Goal: Task Accomplishment & Management: Manage account settings

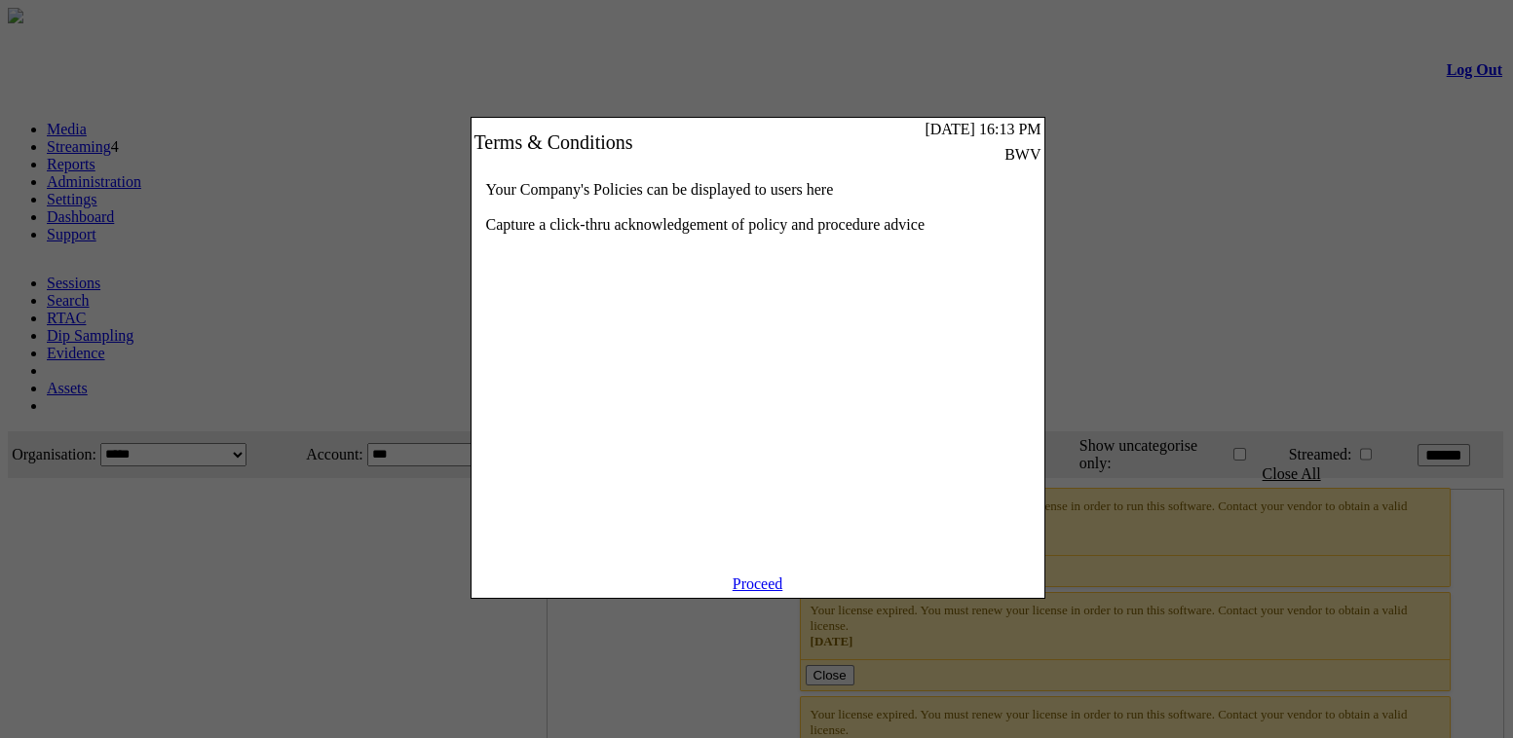
drag, startPoint x: 780, startPoint y: 606, endPoint x: 787, endPoint y: 585, distance: 21.6
click at [780, 592] on link "Proceed" at bounding box center [758, 584] width 51 height 17
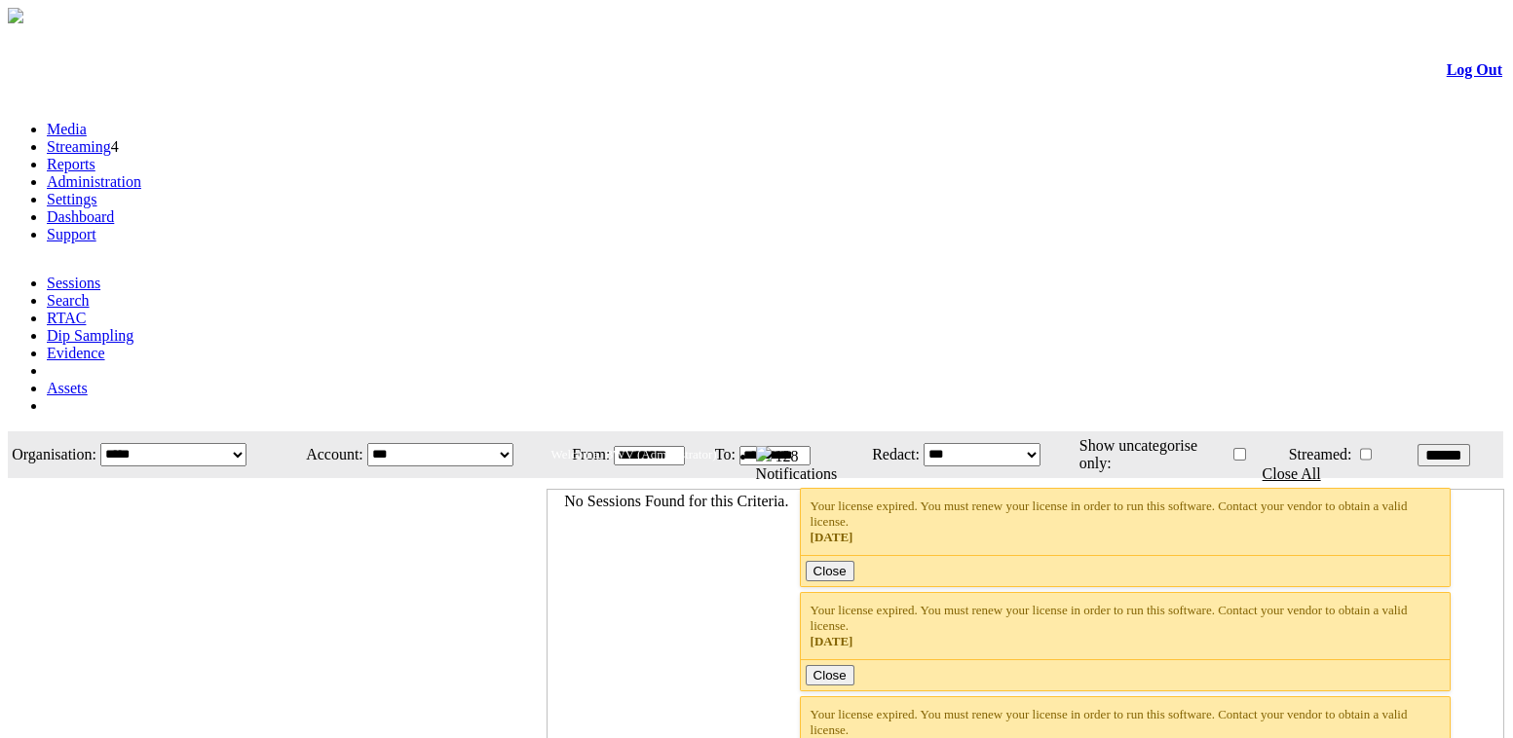
click at [141, 173] on link "Administration" at bounding box center [94, 181] width 94 height 17
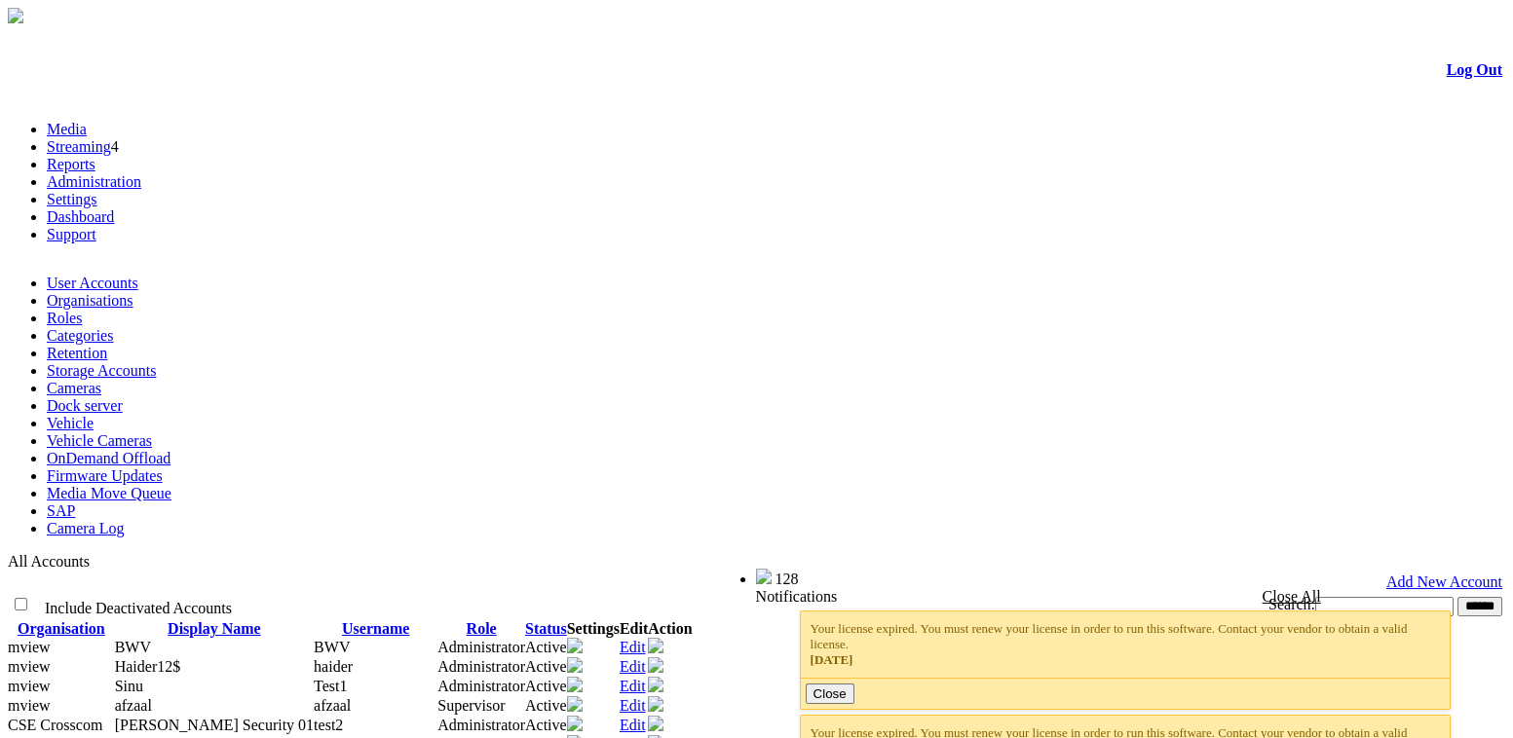
click at [97, 191] on link "Settings" at bounding box center [72, 199] width 51 height 17
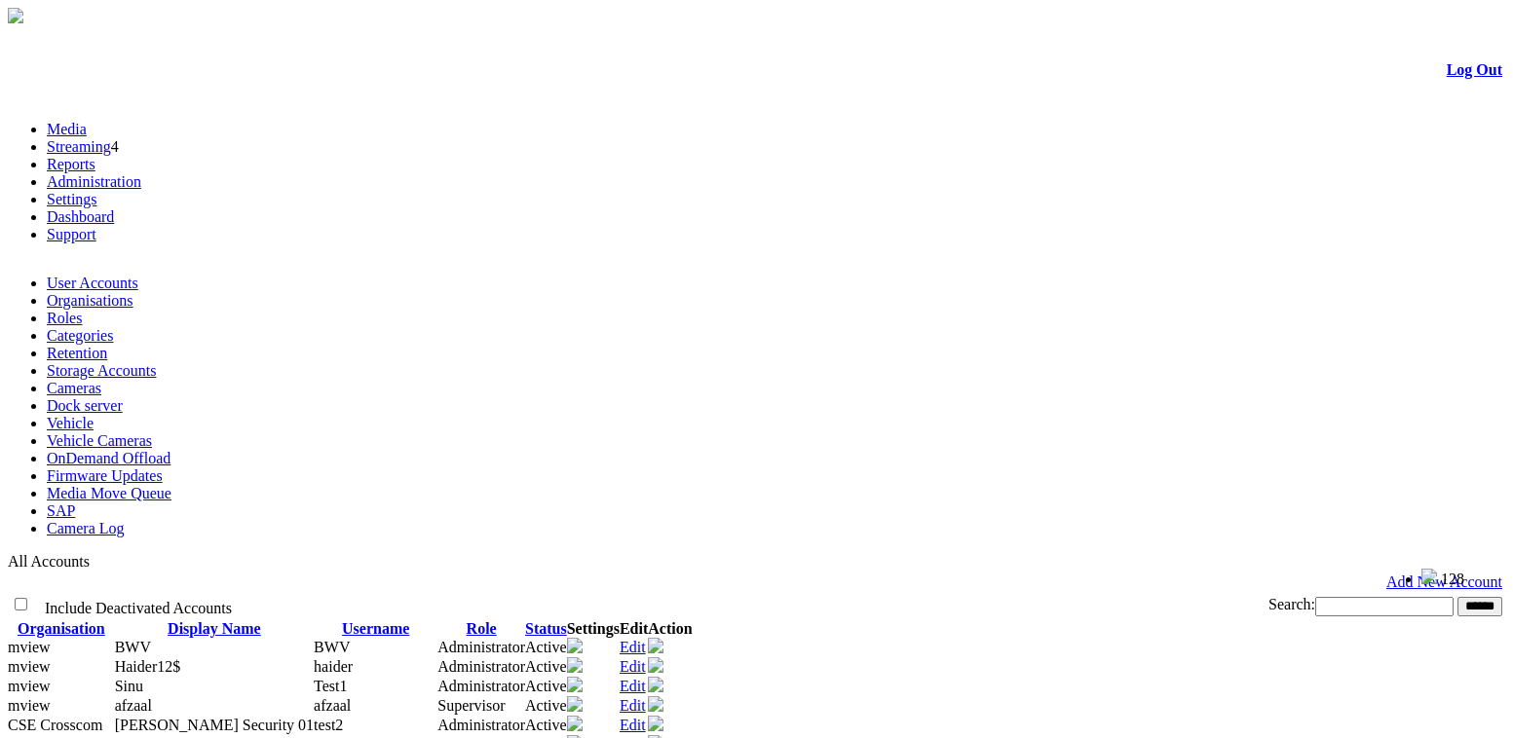
click at [1100, 596] on div "Search: ******" at bounding box center [1119, 606] width 765 height 20
drag, startPoint x: 1100, startPoint y: 240, endPoint x: 1525, endPoint y: 239, distance: 424.8
click at [1512, 239] on html "Accounts Log Out Media Streaming 4 Reports Administration Settings Dashboard Su…" at bounding box center [756, 593] width 1513 height 1186
click at [918, 573] on td "Add New Account" at bounding box center [756, 582] width 1493 height 19
click at [799, 32] on div at bounding box center [757, 32] width 1492 height 0
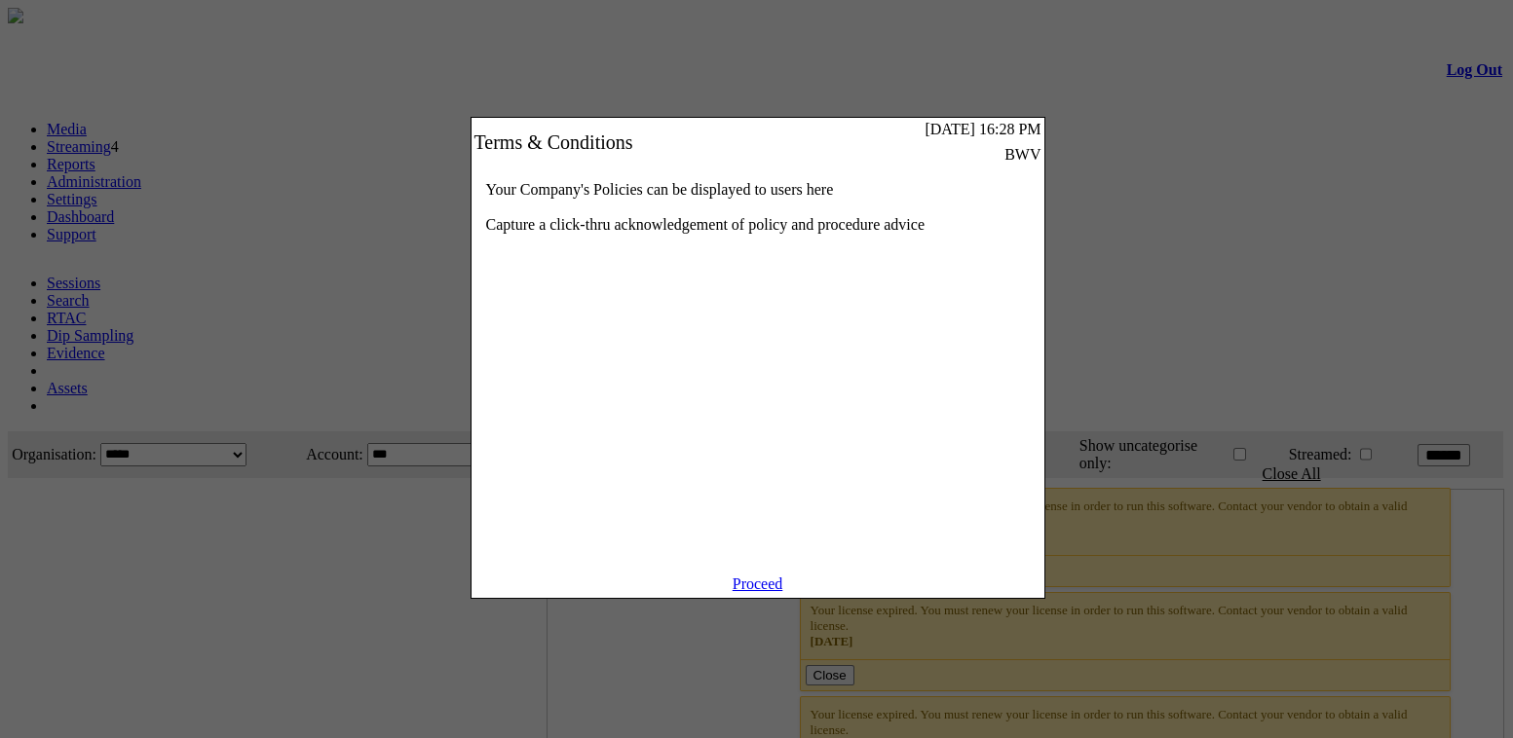
click at [746, 592] on link "Proceed" at bounding box center [758, 584] width 51 height 17
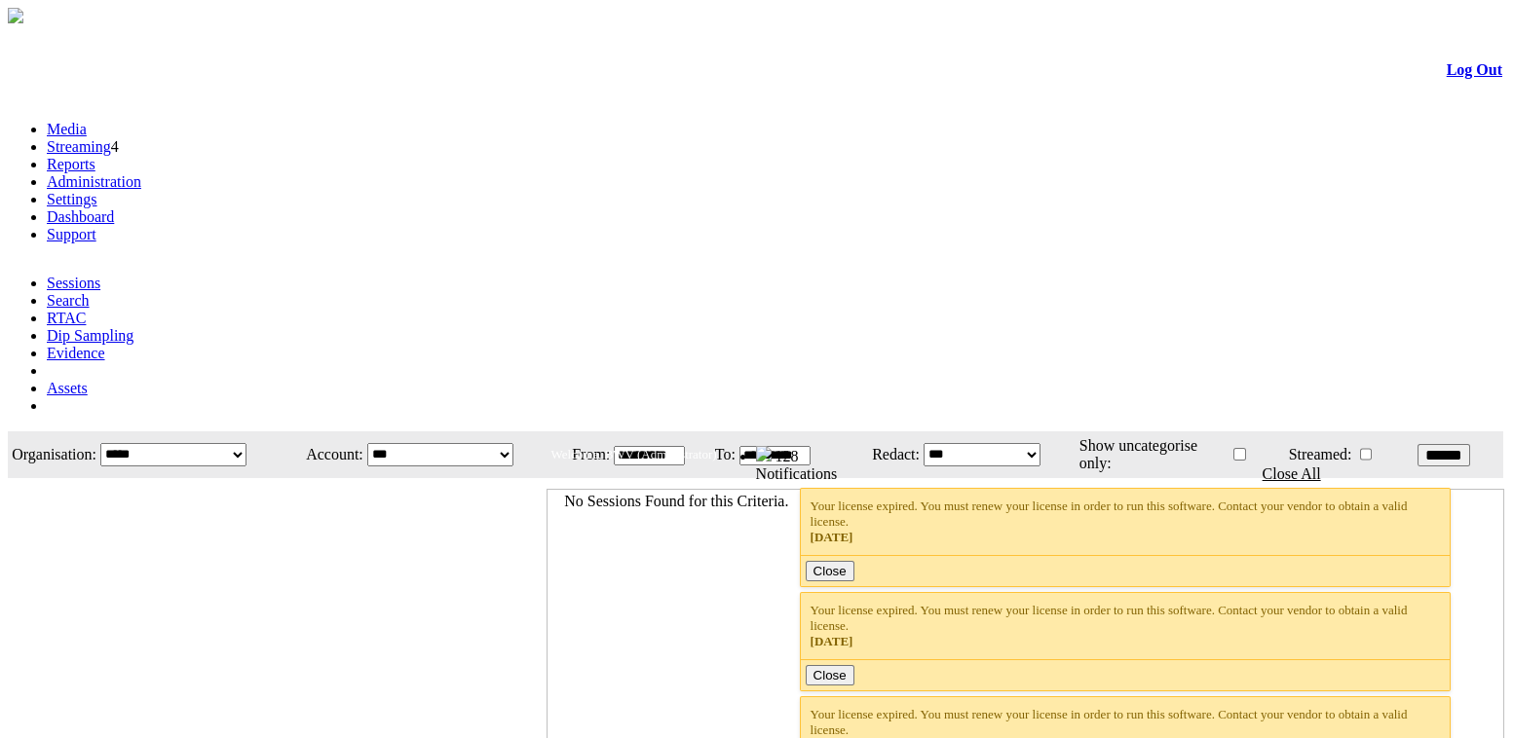
click at [97, 191] on link "Settings" at bounding box center [72, 199] width 51 height 17
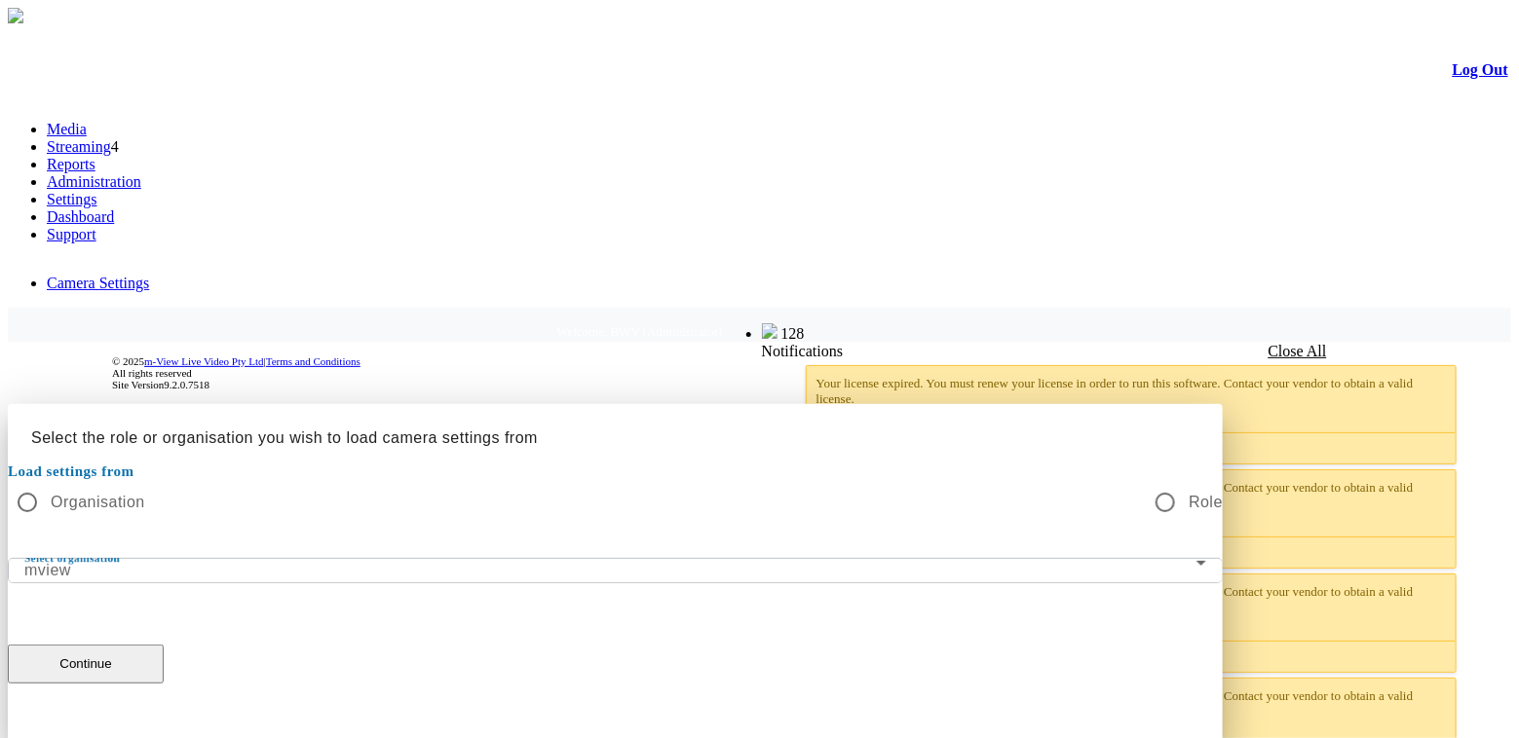
click at [134, 464] on mat-label "Load settings from" at bounding box center [71, 472] width 127 height 16
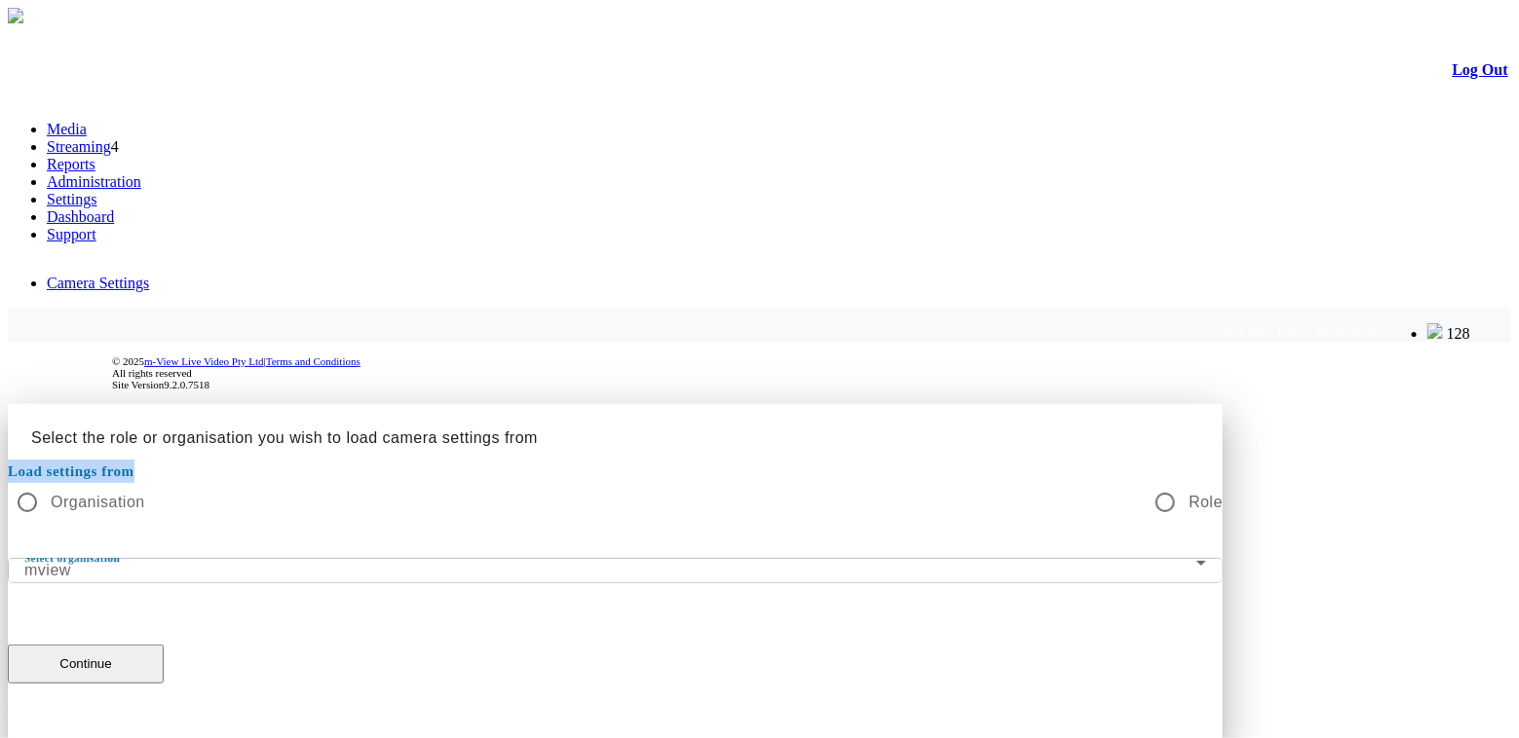
drag, startPoint x: 467, startPoint y: 285, endPoint x: 592, endPoint y: 288, distance: 125.7
click at [592, 460] on div "Load settings from Organisation Role" at bounding box center [615, 491] width 1215 height 62
copy mat-label "Load settings from"
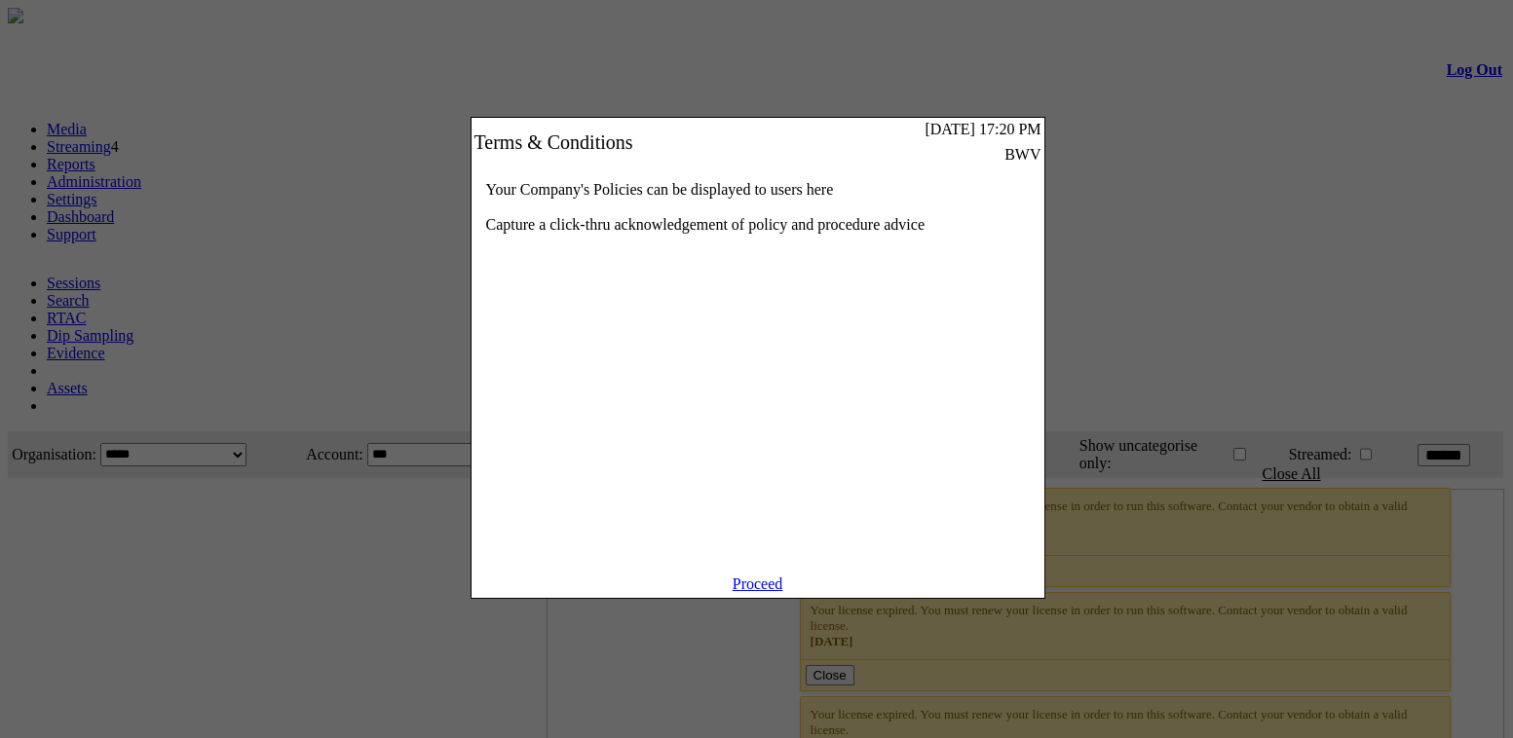
click at [749, 592] on link "Proceed" at bounding box center [758, 584] width 51 height 17
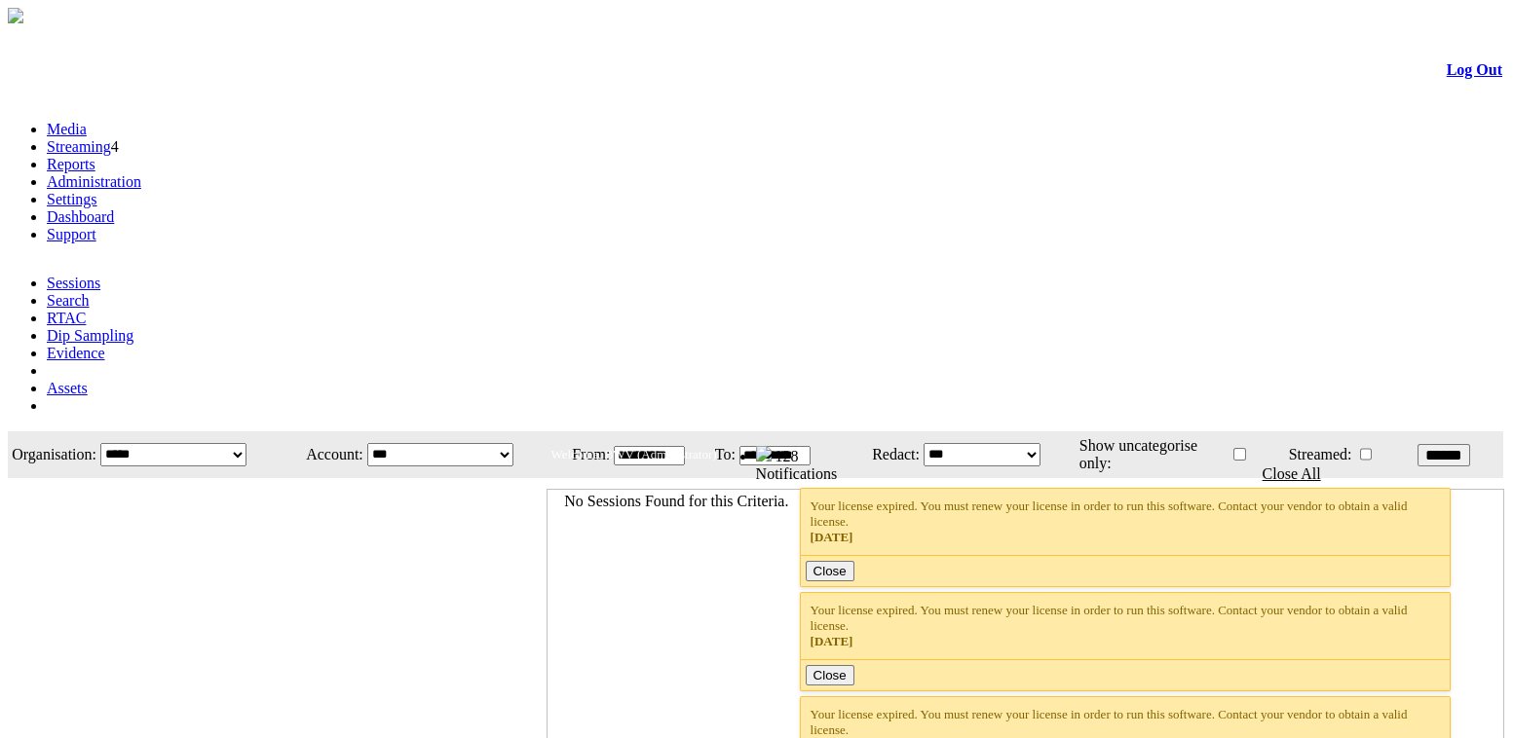
click at [97, 191] on link "Settings" at bounding box center [72, 199] width 51 height 17
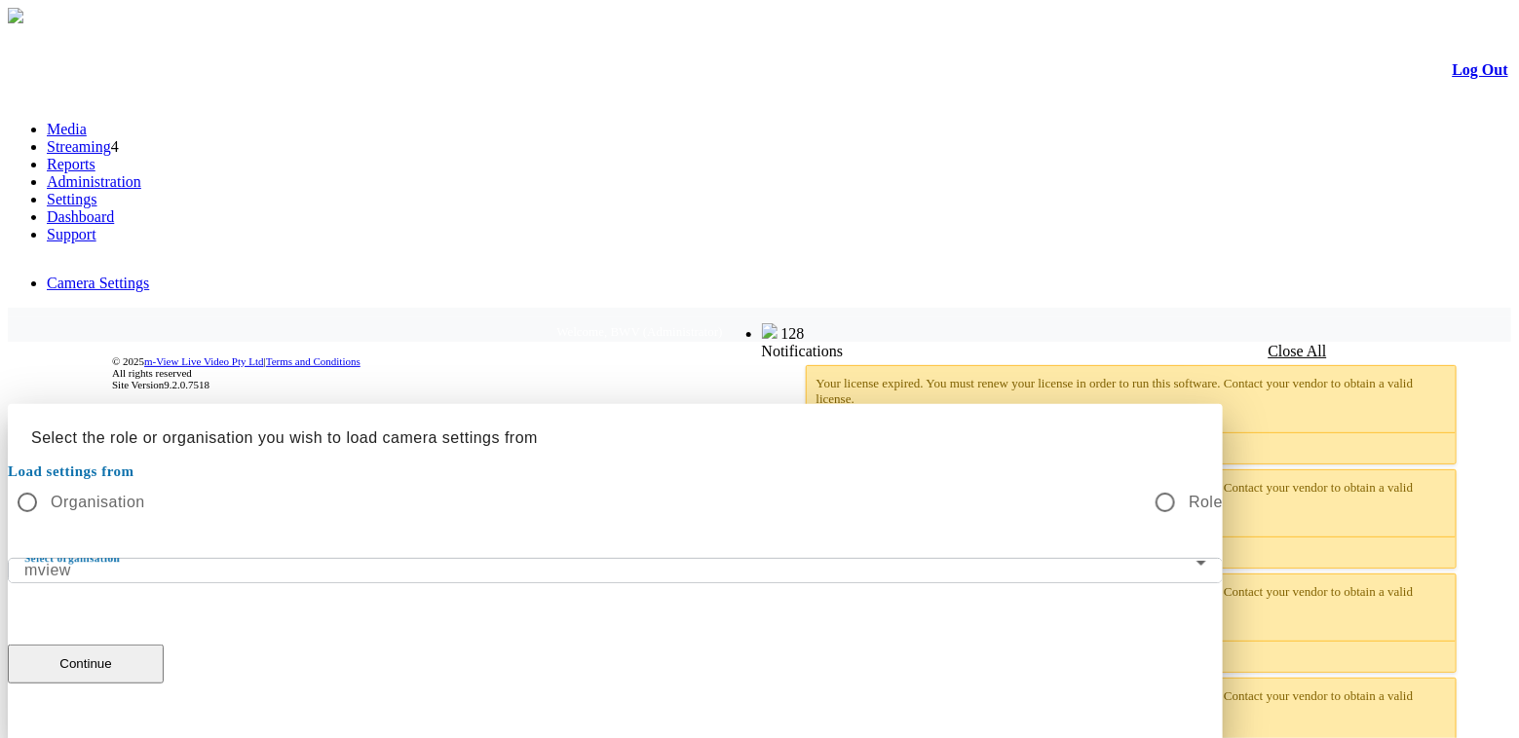
click at [846, 559] on div "mview" at bounding box center [610, 570] width 1172 height 23
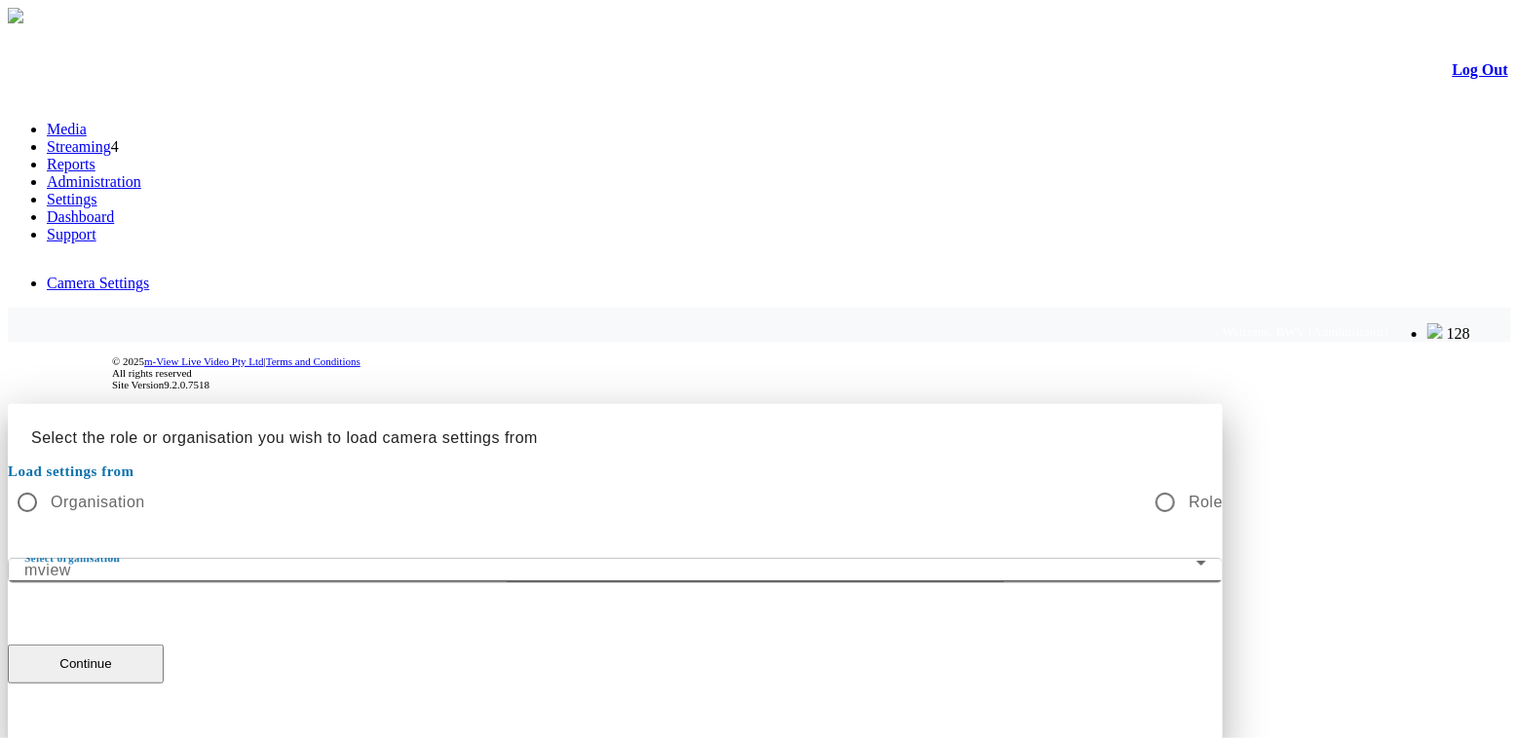
click at [846, 737] on div at bounding box center [759, 744] width 1503 height 0
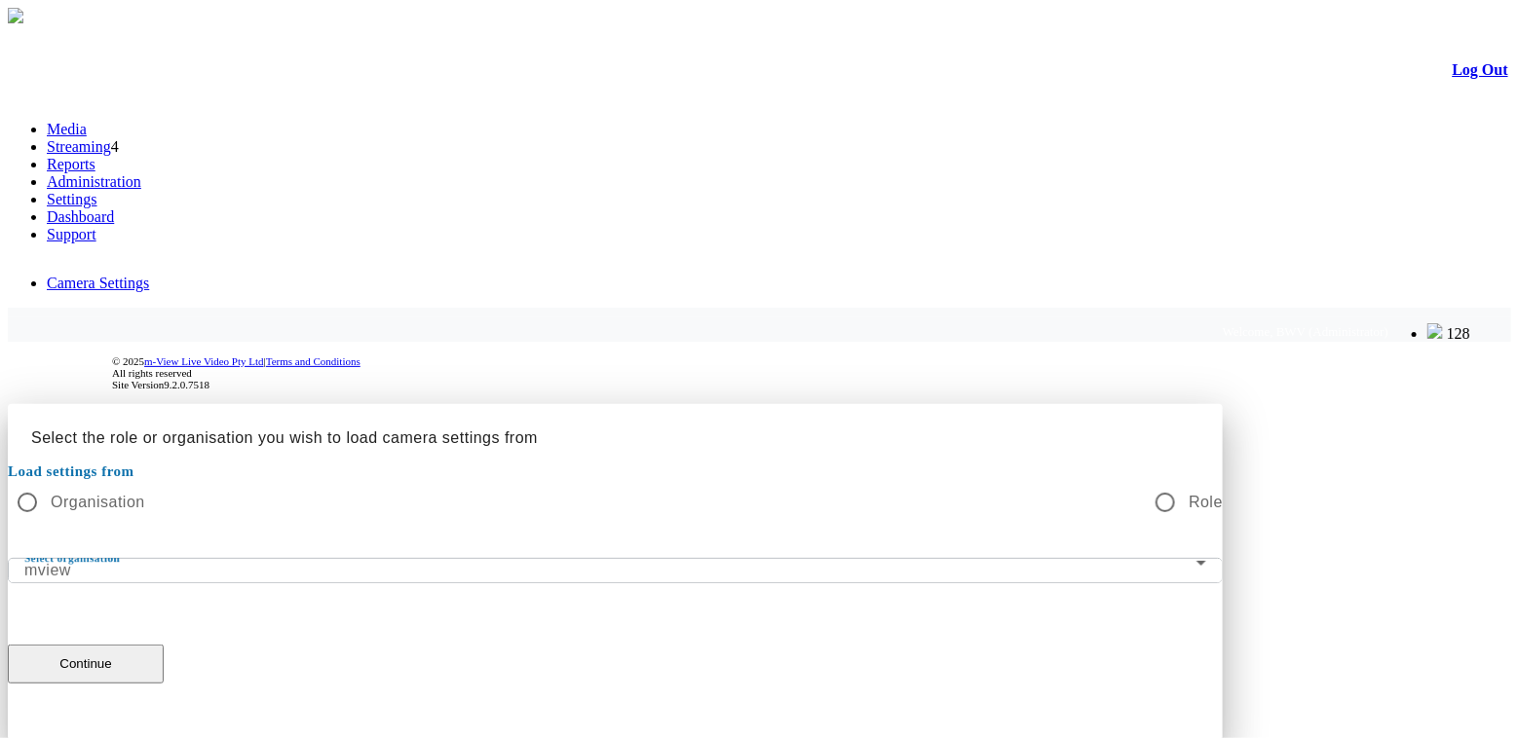
click at [1302, 404] on div at bounding box center [759, 404] width 1503 height 0
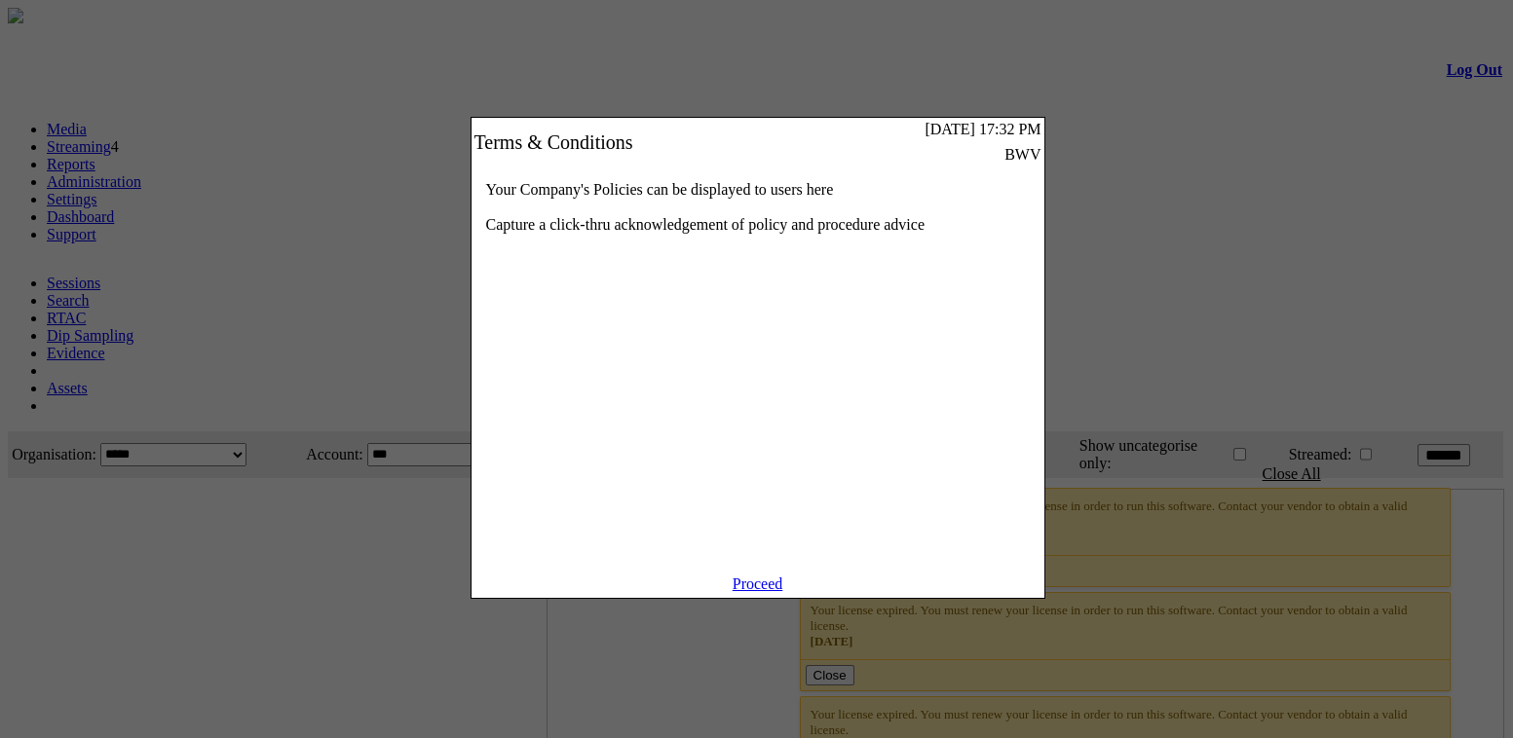
click at [747, 592] on link "Proceed" at bounding box center [758, 584] width 51 height 17
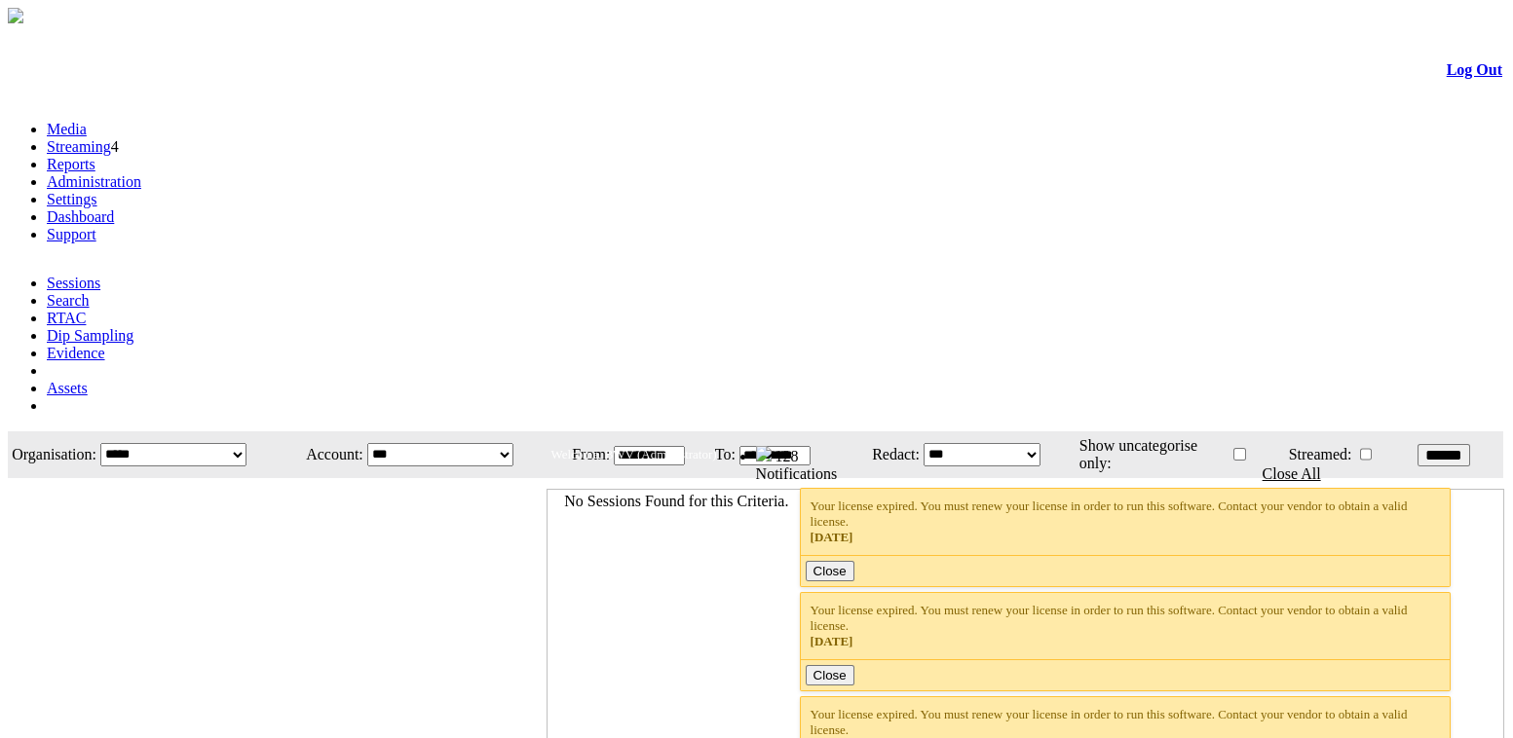
click at [97, 191] on link "Settings" at bounding box center [72, 199] width 51 height 17
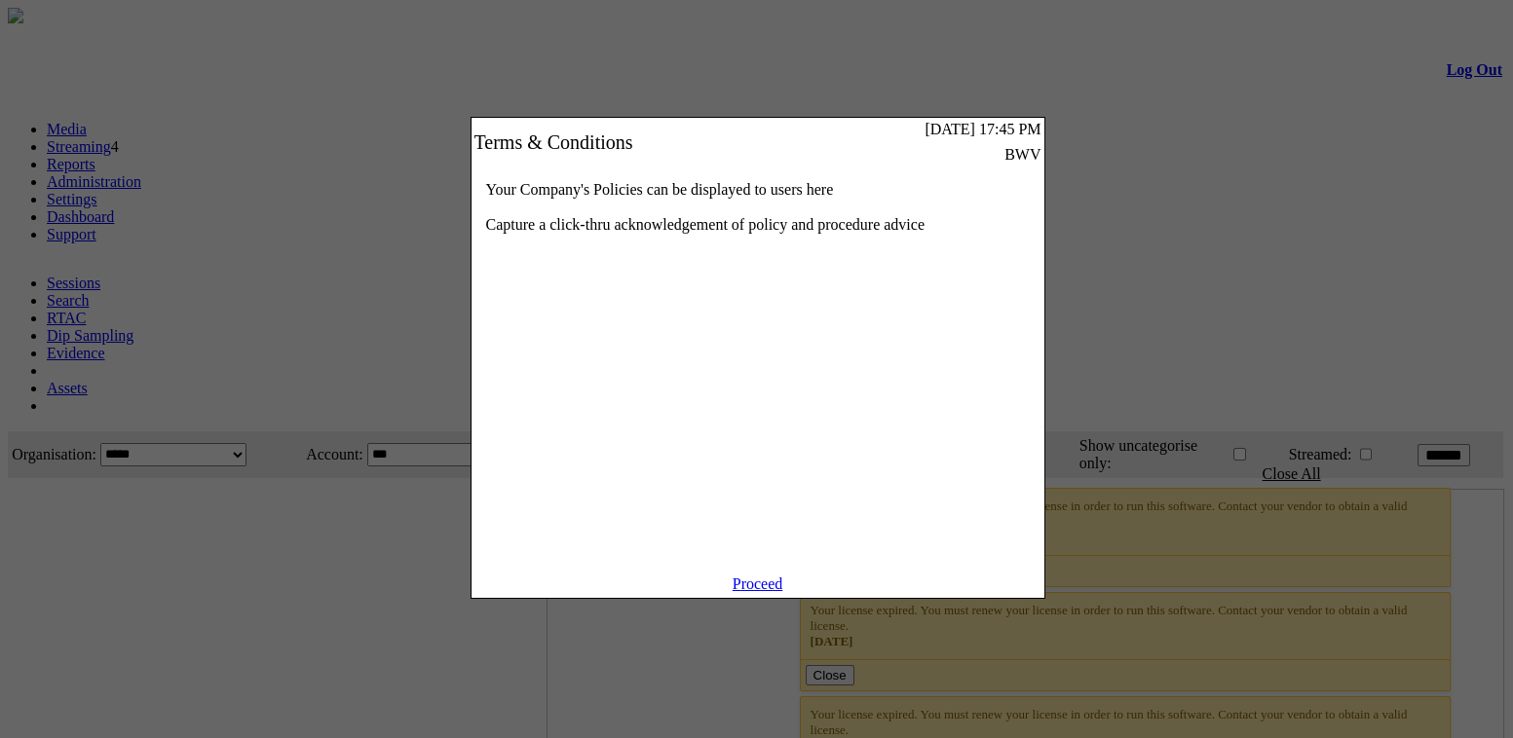
click at [773, 592] on link "Proceed" at bounding box center [758, 584] width 51 height 17
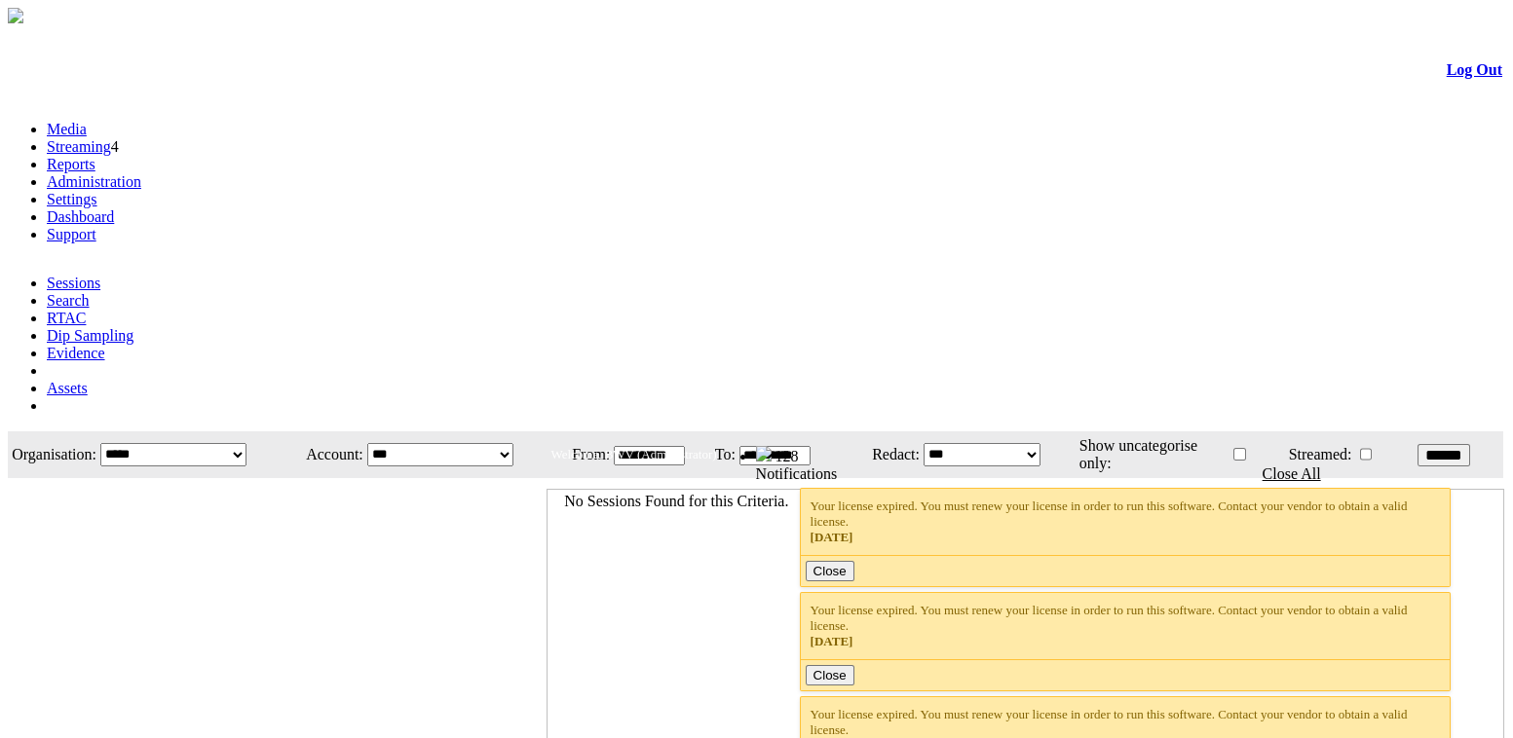
click at [97, 191] on link "Settings" at bounding box center [72, 199] width 51 height 17
